Goal: Register for event/course

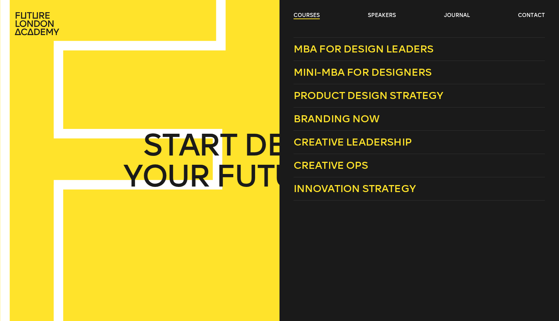
click at [311, 16] on link "courses" at bounding box center [306, 15] width 26 height 7
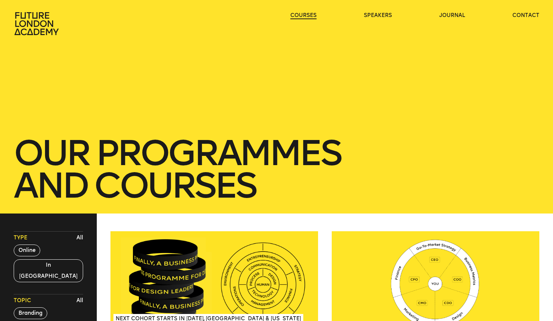
click at [311, 16] on link "courses" at bounding box center [303, 15] width 26 height 7
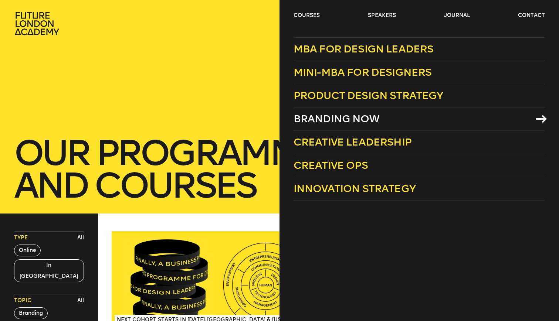
click at [363, 119] on span "Branding Now" at bounding box center [336, 119] width 86 height 12
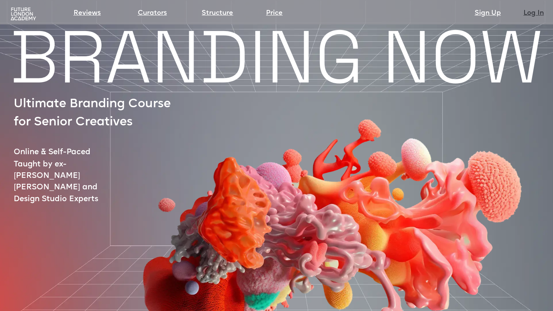
click at [532, 15] on link "Log In" at bounding box center [534, 13] width 20 height 10
click at [538, 9] on link "Log In" at bounding box center [534, 13] width 20 height 10
click at [538, 11] on link "Log In" at bounding box center [534, 13] width 20 height 10
click at [314, 138] on img at bounding box center [328, 193] width 466 height 334
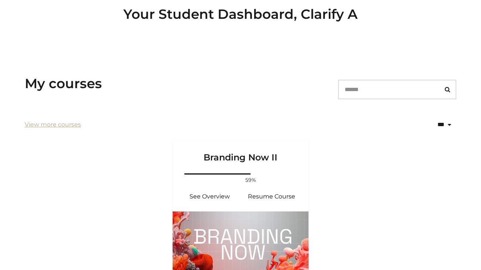
scroll to position [89, 0]
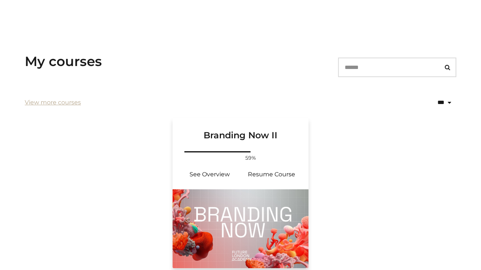
click at [244, 135] on h3 "Branding Now II" at bounding box center [240, 129] width 118 height 23
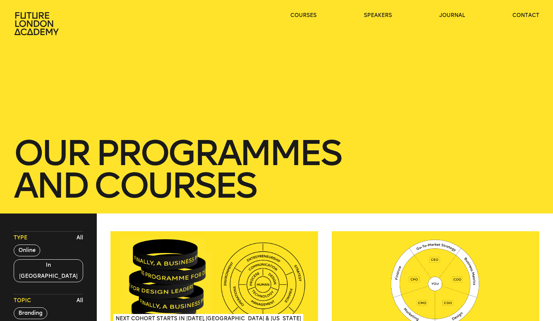
click at [331, 106] on div "our Programmes and courses" at bounding box center [276, 107] width 553 height 214
